Goal: Task Accomplishment & Management: Use online tool/utility

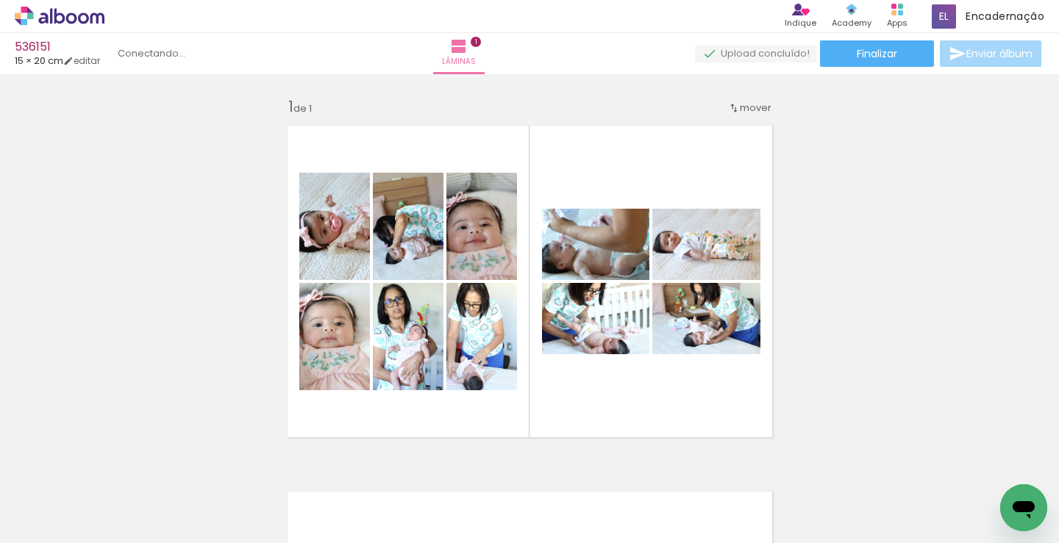
scroll to position [294, 0]
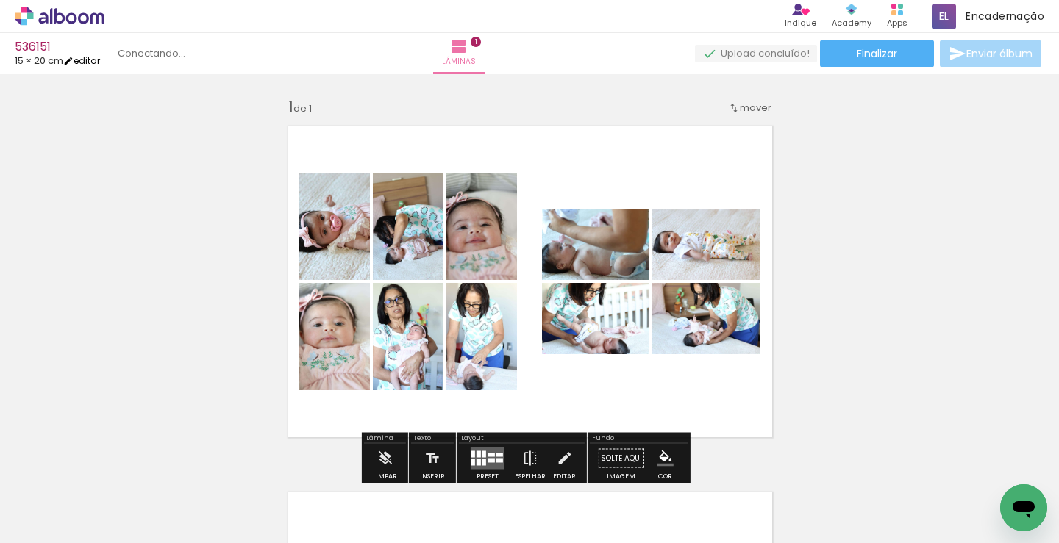
click at [74, 61] on iron-icon at bounding box center [68, 61] width 10 height 10
type input "20"
type input "30,5"
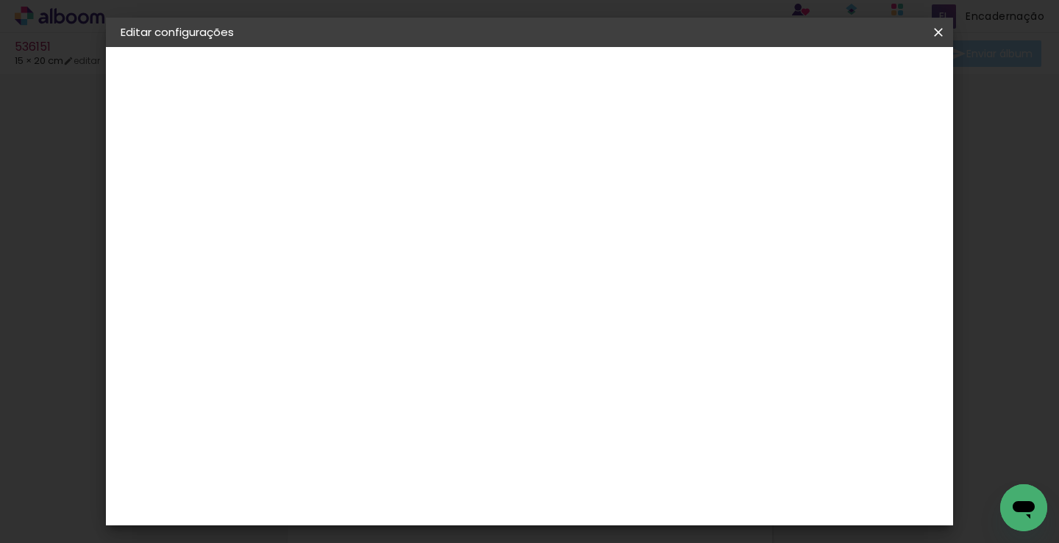
click at [426, 361] on div "cm" at bounding box center [432, 369] width 18 height 22
drag, startPoint x: 426, startPoint y: 368, endPoint x: 372, endPoint y: 368, distance: 54.4
click at [372, 304] on div "15.25 cm cm cm mm A maioria das encadernadoras sugere 5mm de sangria." at bounding box center [500, 245] width 407 height 118
drag, startPoint x: 398, startPoint y: 368, endPoint x: 364, endPoint y: 374, distance: 34.5
click at [365, 304] on div "15.25 cm cm cm mm A maioria das encadernadoras sugere 5mm de sangria." at bounding box center [500, 245] width 407 height 118
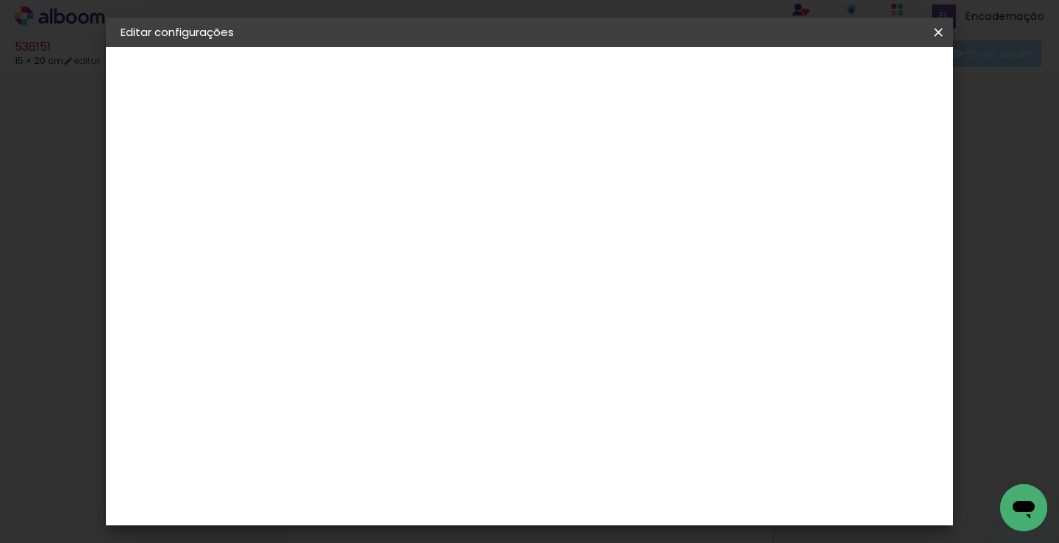
type input "2"
type input "30,5"
type paper-input "30,5"
click at [623, 381] on input "30,5" at bounding box center [611, 376] width 38 height 22
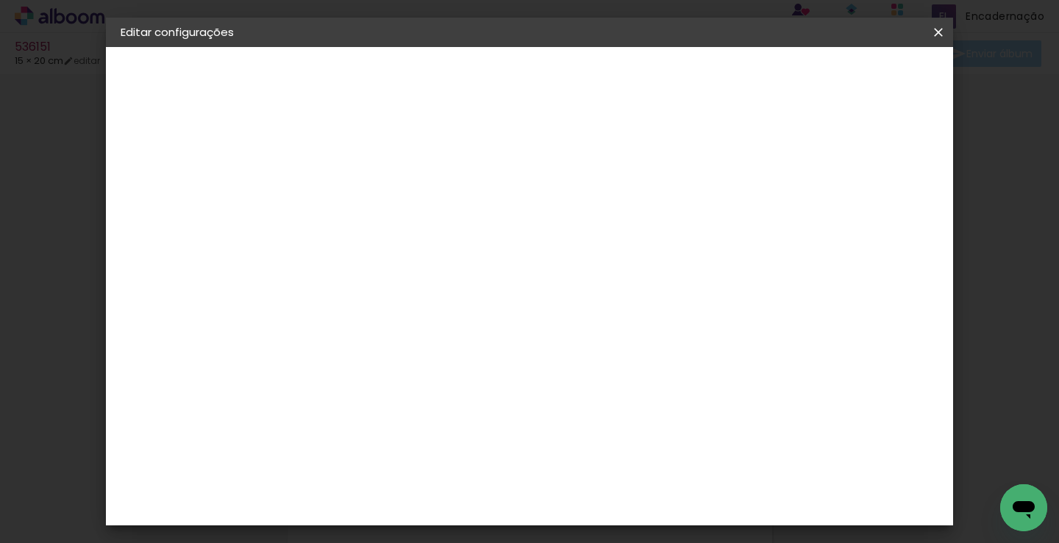
drag, startPoint x: 628, startPoint y: 380, endPoint x: 618, endPoint y: 379, distance: 9.7
click at [618, 379] on input "30,5" at bounding box center [611, 376] width 38 height 22
type input "3"
type input "20"
type paper-input "20"
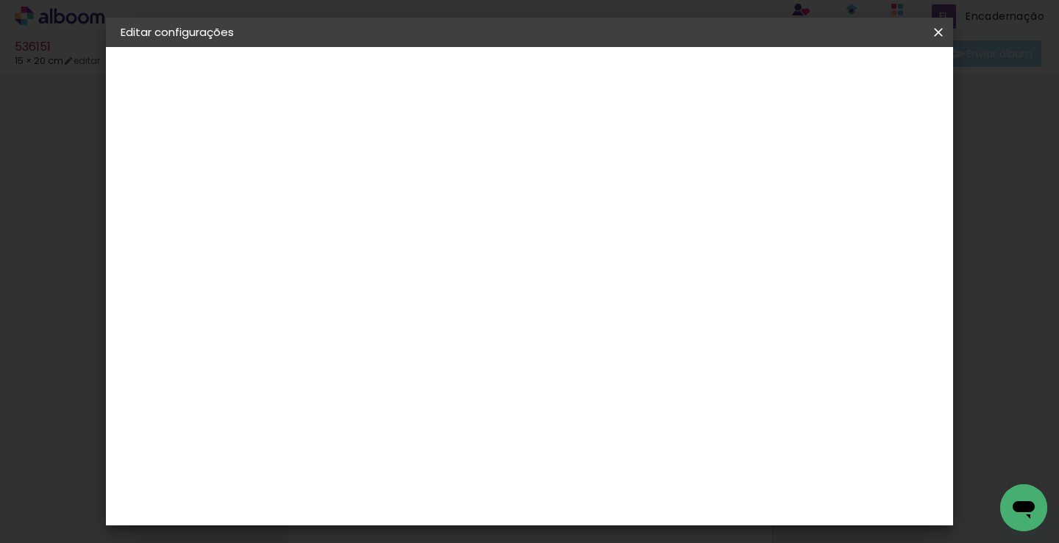
click at [539, 64] on header "Tamanho livre Defina a largura, altura e sangria das lâminas. Voltar Salvar con…" at bounding box center [418, 111] width 242 height 129
click at [570, 73] on span "Salvar configurações" at bounding box center [532, 83] width 75 height 21
click at [570, 78] on span "Salvar configurações" at bounding box center [532, 83] width 75 height 21
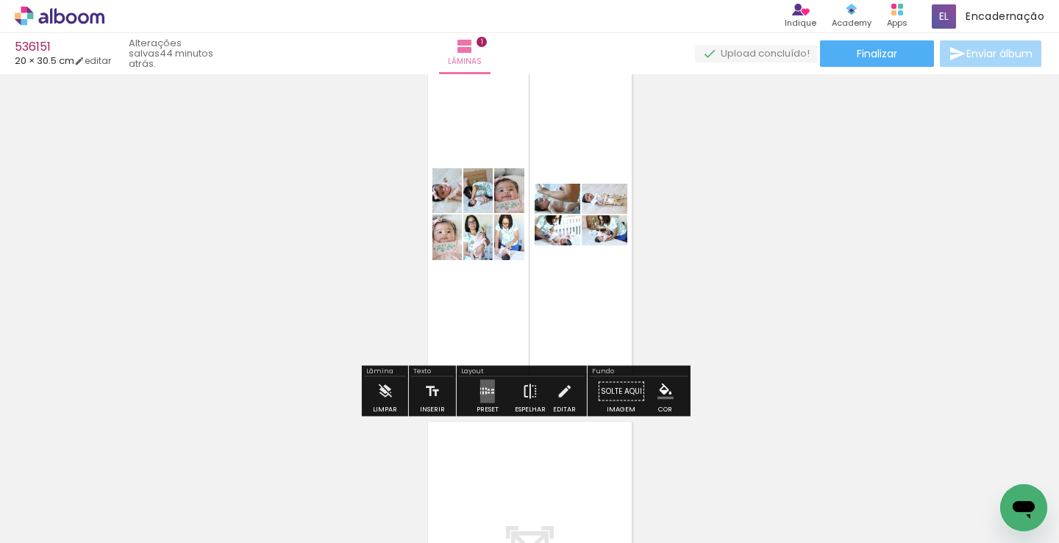
scroll to position [147, 0]
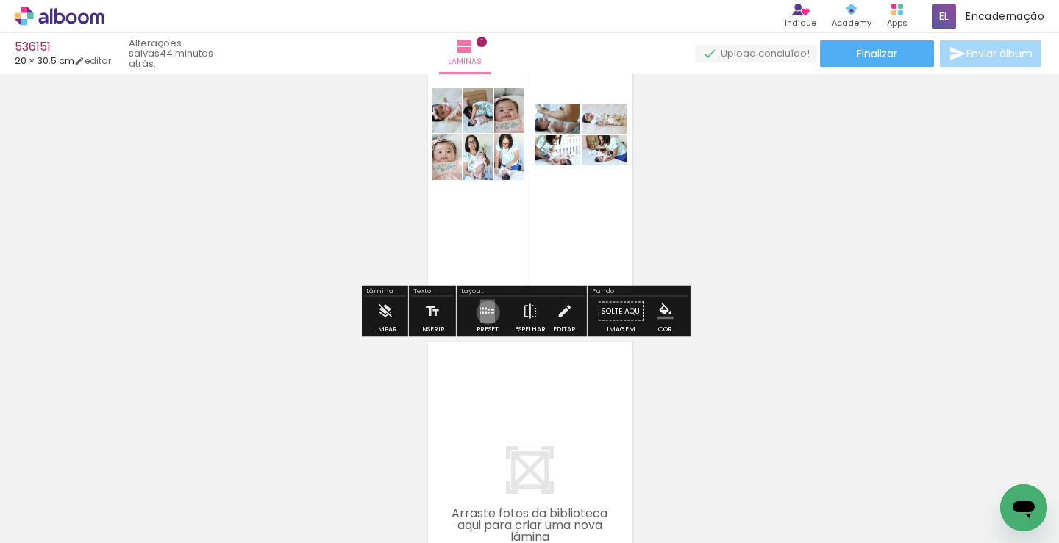
click at [487, 312] on div at bounding box center [488, 312] width 2 height 1
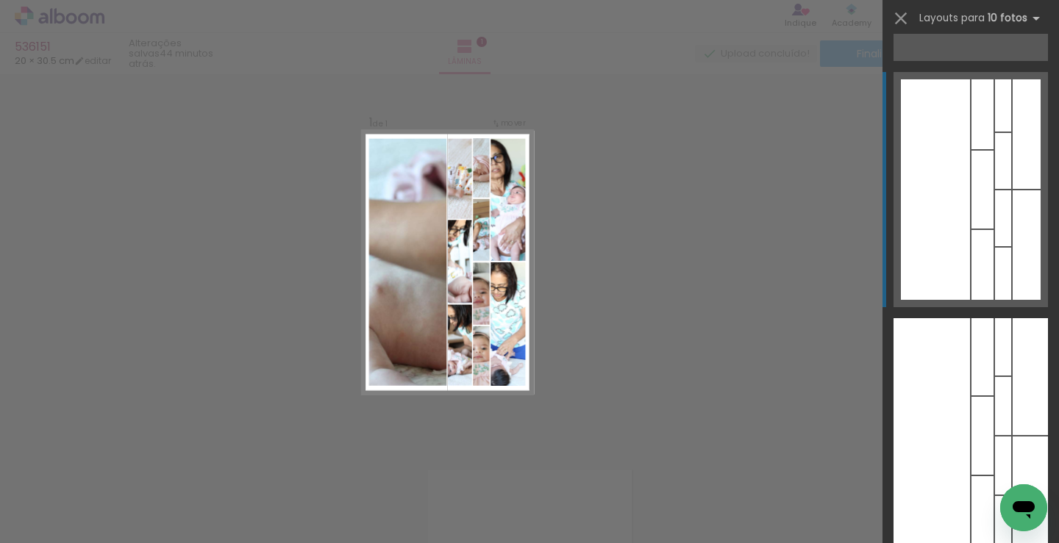
scroll to position [10573, 0]
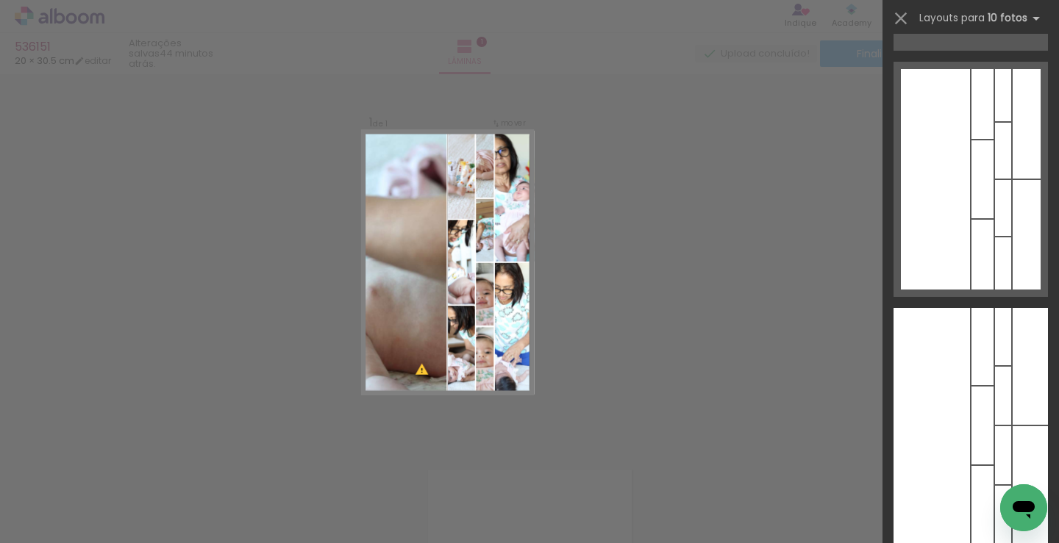
click at [654, 193] on div "Confirmar Cancelar" at bounding box center [529, 438] width 1059 height 767
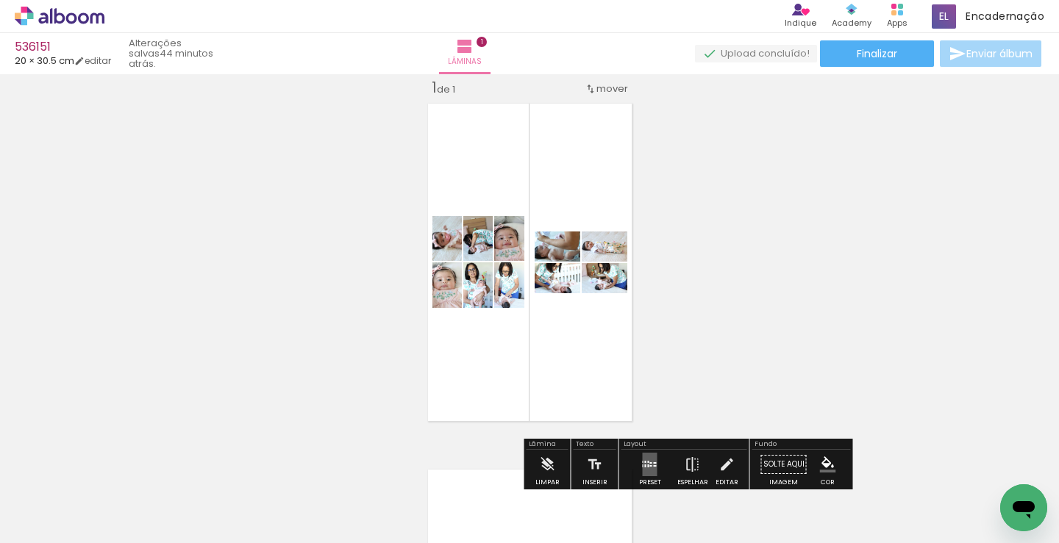
click at [299, 236] on div "Inserir lâmina 1 de 1" at bounding box center [529, 426] width 1059 height 733
